Goal: Task Accomplishment & Management: Complete application form

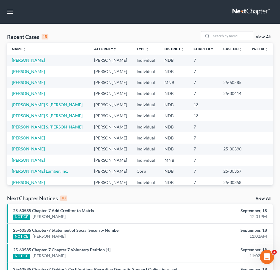
click at [24, 59] on link "[PERSON_NAME]" at bounding box center [28, 60] width 33 height 5
select select "4"
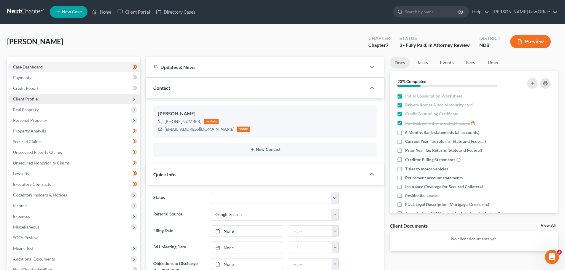
click at [26, 99] on span "Client Profile" at bounding box center [25, 98] width 25 height 5
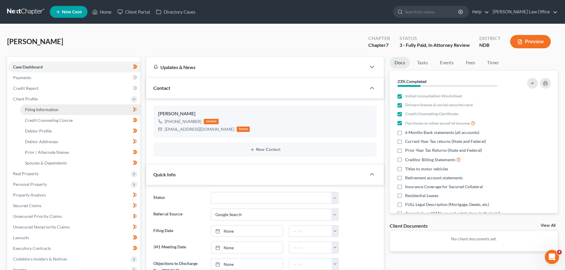
click at [50, 109] on span "Filing Information" at bounding box center [42, 109] width 34 height 5
select select "1"
select select "0"
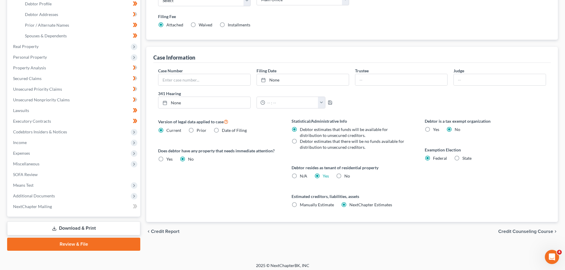
scroll to position [130, 0]
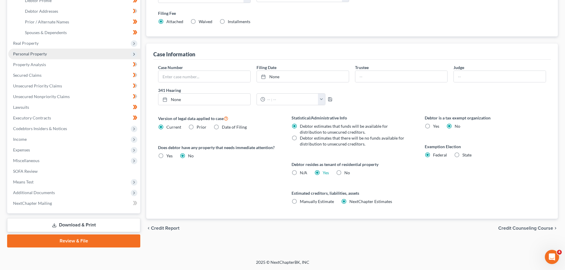
click at [32, 51] on span "Personal Property" at bounding box center [30, 53] width 34 height 5
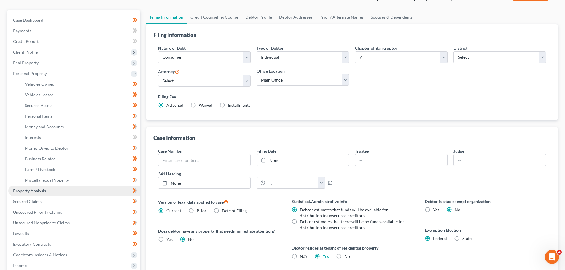
scroll to position [42, 0]
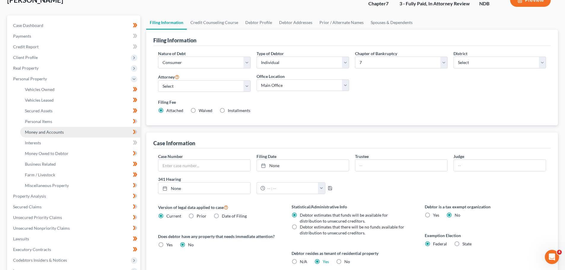
click at [47, 132] on span "Money and Accounts" at bounding box center [44, 132] width 39 height 5
